Goal: Transaction & Acquisition: Purchase product/service

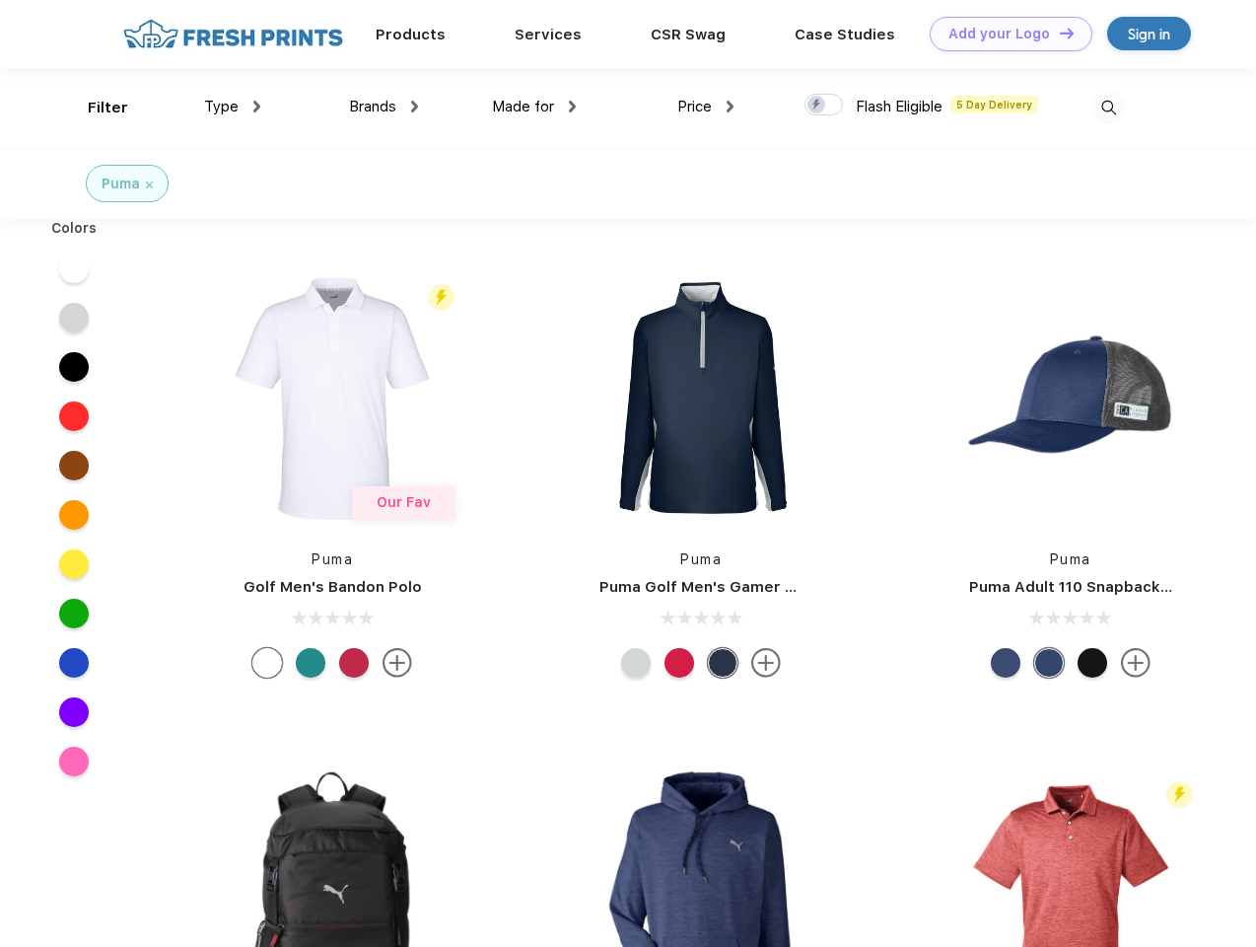
scroll to position [1, 0]
click at [1004, 34] on link "Add your Logo Design Tool" at bounding box center [1011, 34] width 163 height 35
click at [0, 0] on div "Design Tool" at bounding box center [0, 0] width 0 height 0
click at [1058, 33] on link "Add your Logo Design Tool" at bounding box center [1011, 34] width 163 height 35
click at [95, 107] on div "Filter" at bounding box center [108, 108] width 40 height 23
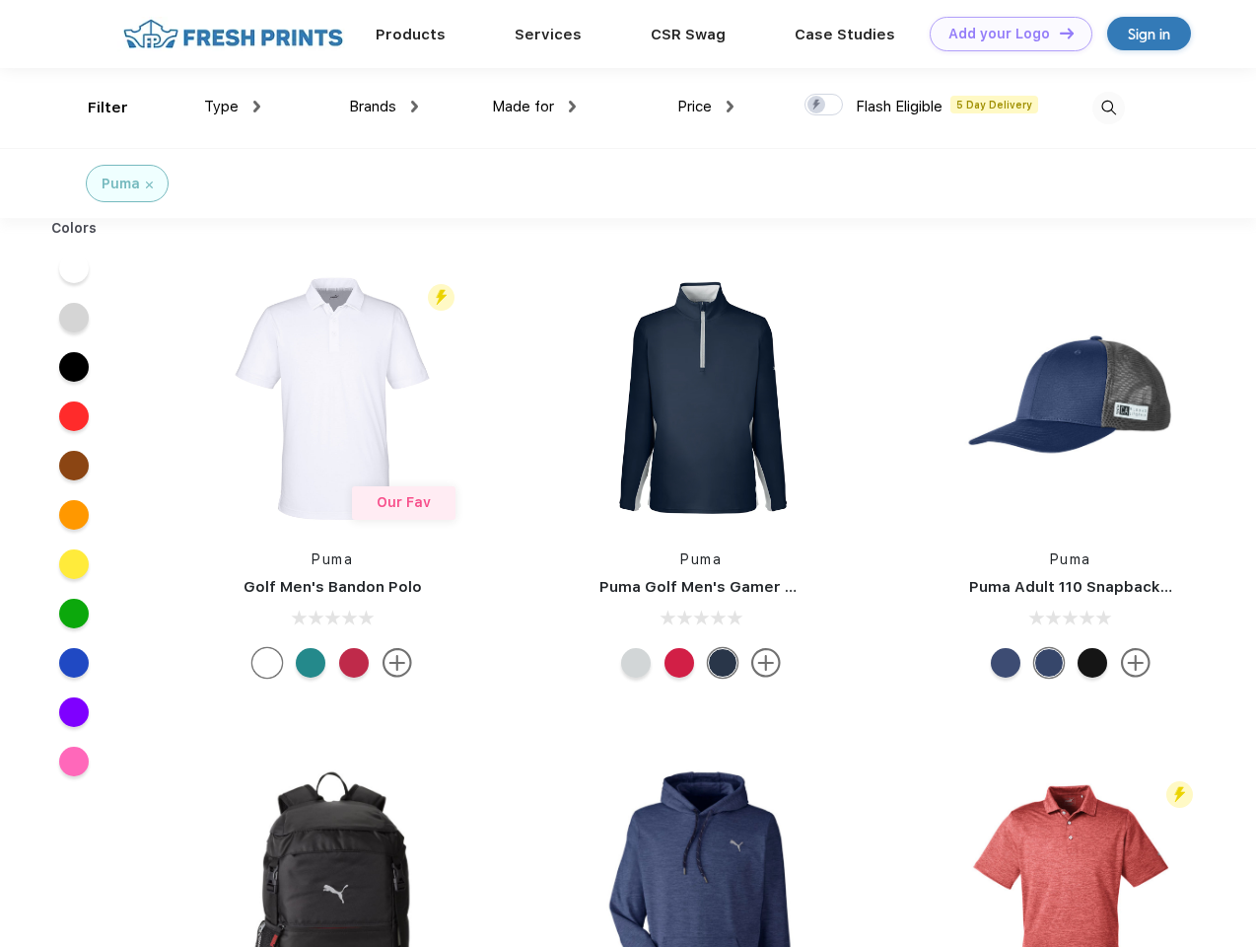
click at [233, 107] on span "Type" at bounding box center [221, 107] width 35 height 18
click at [384, 107] on span "Brands" at bounding box center [372, 107] width 47 height 18
click at [535, 107] on span "Made for" at bounding box center [523, 107] width 62 height 18
click at [706, 107] on span "Price" at bounding box center [695, 107] width 35 height 18
click at [824, 106] on div at bounding box center [824, 105] width 38 height 22
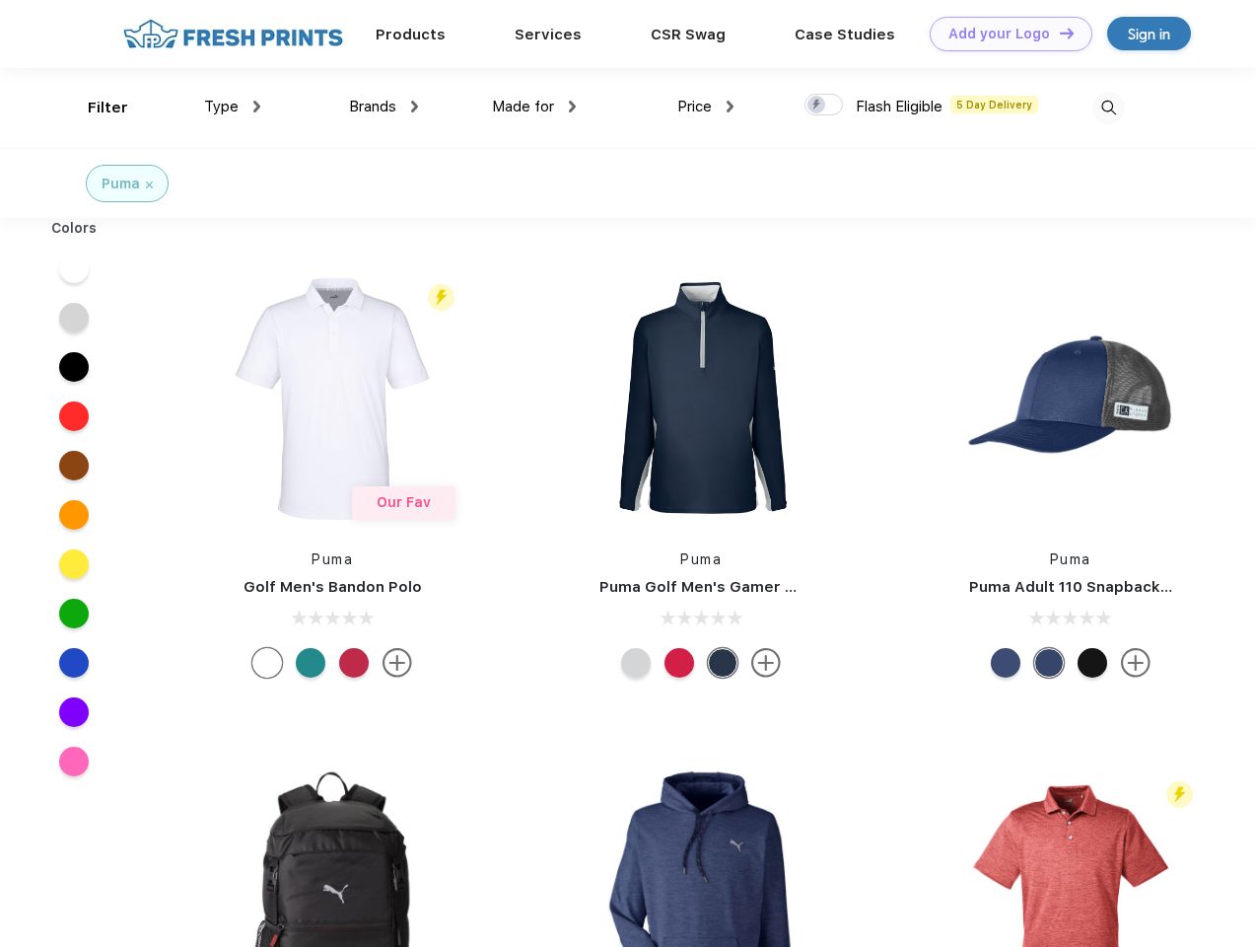
click at [818, 106] on input "checkbox" at bounding box center [811, 99] width 13 height 13
click at [1109, 107] on img at bounding box center [1109, 108] width 33 height 33
